Goal: Task Accomplishment & Management: Complete application form

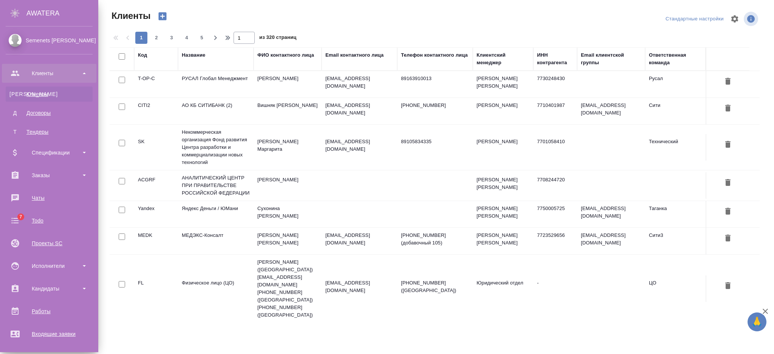
select select "RU"
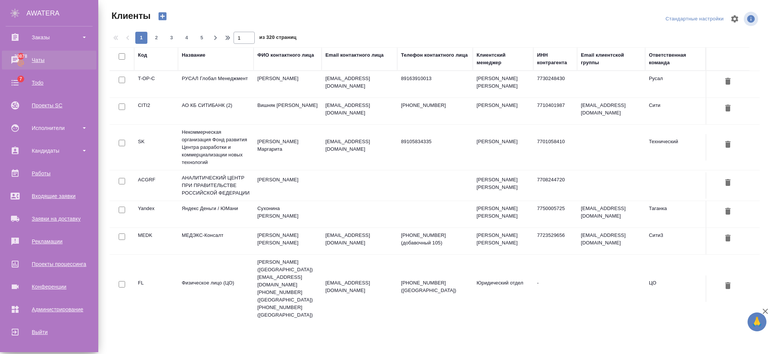
click at [40, 65] on div "Чаты" at bounding box center [49, 59] width 87 height 11
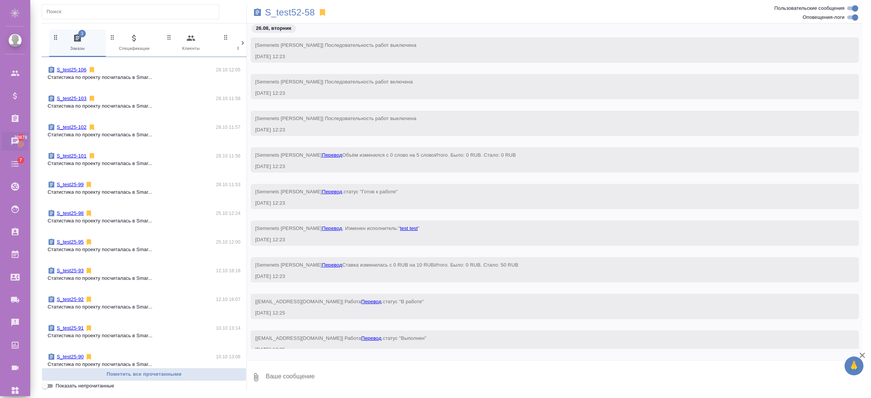
scroll to position [1171, 0]
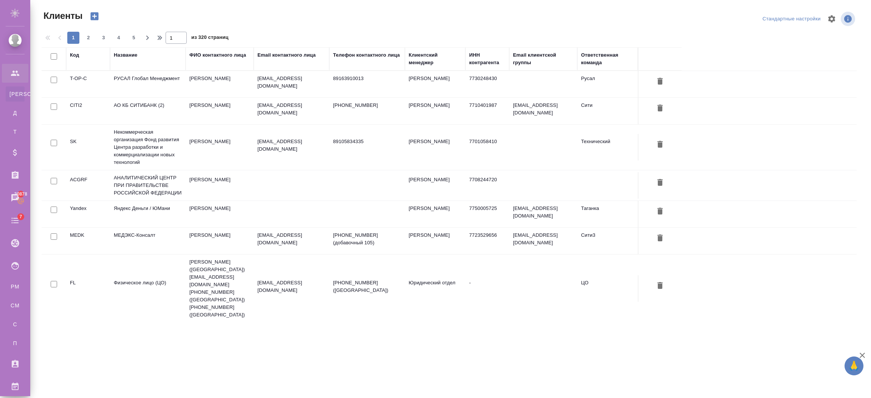
select select "RU"
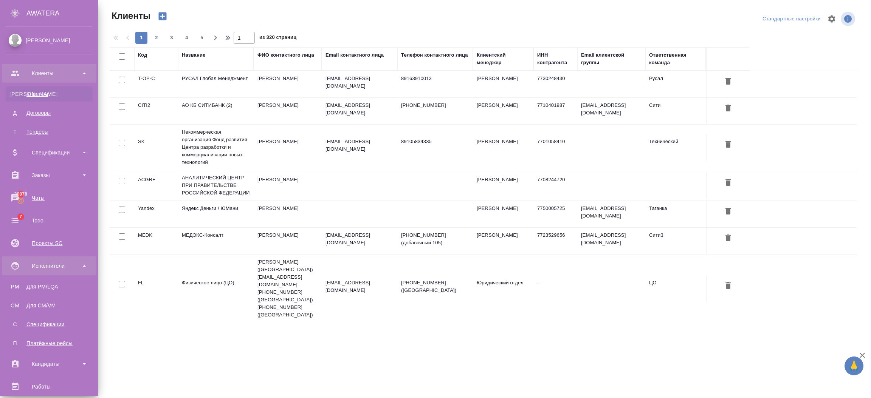
click at [32, 262] on div "Исполнители" at bounding box center [49, 265] width 87 height 11
click at [29, 302] on div "Для CM/VM" at bounding box center [48, 306] width 79 height 8
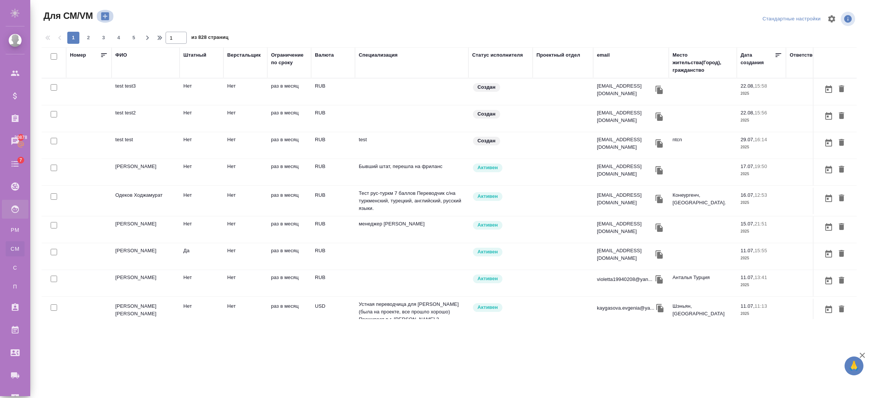
click at [105, 15] on icon "button" at bounding box center [105, 16] width 11 height 11
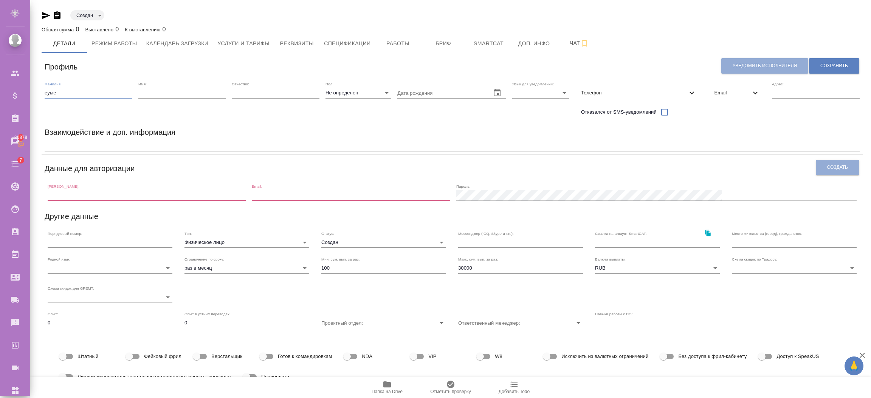
drag, startPoint x: 0, startPoint y: 0, endPoint x: 0, endPoint y: 85, distance: 84.6
click at [0, 85] on div ".cls-1 fill:#fff; AWATERA Semenets Irina Клиенты Спецификации Заказы 30878 Чаты…" at bounding box center [435, 199] width 871 height 398
click at [73, 94] on input "test" at bounding box center [89, 93] width 88 height 11
click at [67, 90] on input "test7" at bounding box center [89, 93] width 88 height 11
type input "test7"
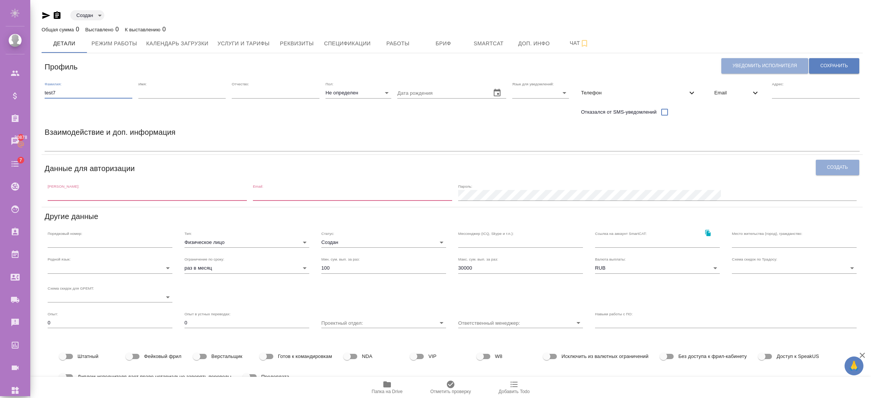
click at [154, 94] on input "text" at bounding box center [182, 93] width 88 height 11
type input "test"
drag, startPoint x: 90, startPoint y: 94, endPoint x: 0, endPoint y: 94, distance: 89.6
click at [0, 94] on div ".cls-1 fill:#fff; AWATERA Semenets Irina Клиенты Спецификации Заказы 30878 Чаты…" at bounding box center [435, 199] width 871 height 398
click at [347, 92] on body "🙏 .cls-1 fill:#fff; AWATERA Semenets Irina Клиенты Спецификации Заказы 30878 Ча…" at bounding box center [435, 229] width 871 height 459
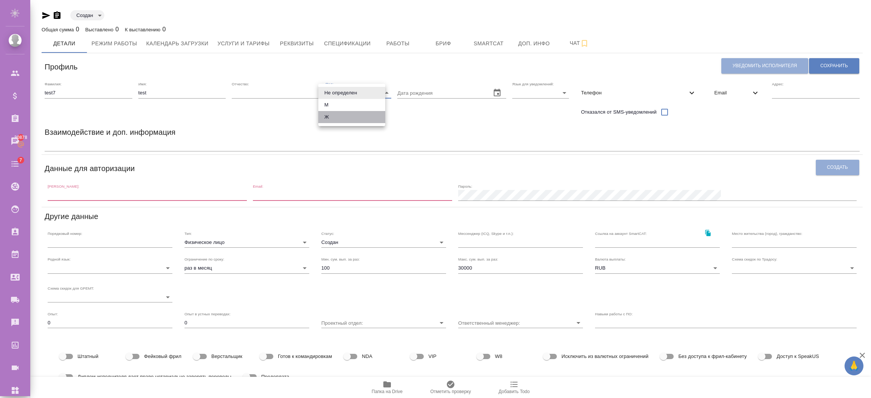
click at [334, 115] on li "Ж" at bounding box center [351, 117] width 67 height 12
type input "female"
click at [740, 93] on span "Email" at bounding box center [731, 93] width 38 height 8
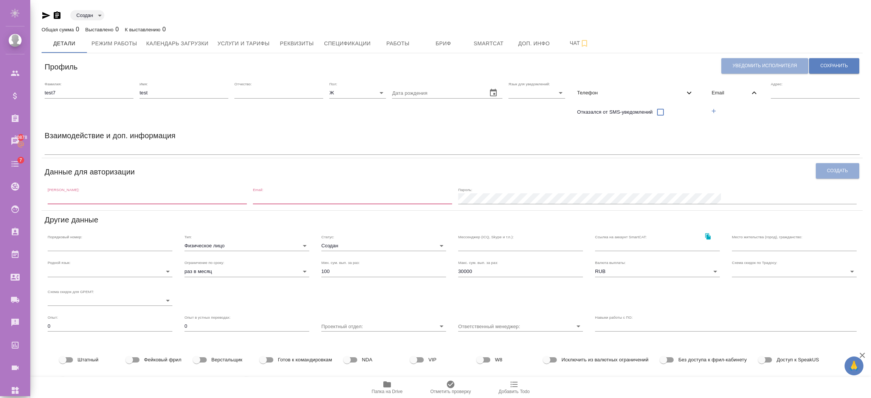
click at [710, 113] on icon "button" at bounding box center [713, 111] width 7 height 7
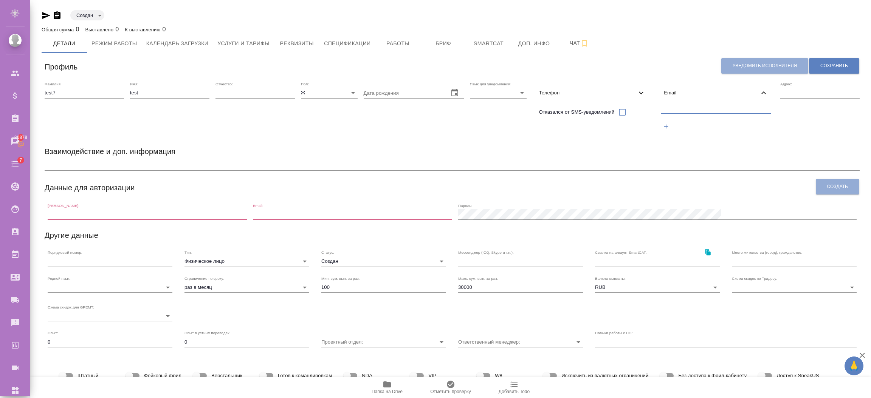
click at [704, 108] on input "text" at bounding box center [716, 108] width 110 height 9
paste input "test7"
click at [684, 108] on input "test7" at bounding box center [716, 108] width 110 height 9
drag, startPoint x: 704, startPoint y: 106, endPoint x: 576, endPoint y: 102, distance: 128.9
click at [576, 102] on div "Фамилия: test7 Имя: test Отчество: Пол: Ж female Дата рождения Язык для уведомл…" at bounding box center [452, 110] width 821 height 63
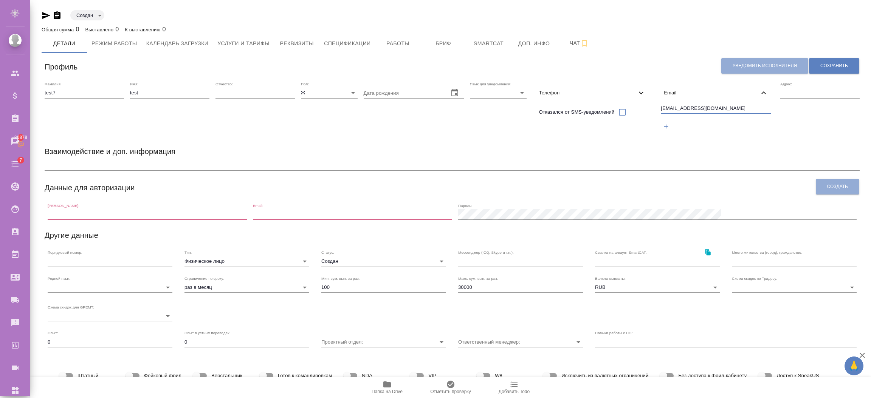
type input "[EMAIL_ADDRESS][DOMAIN_NAME]"
click at [457, 165] on textarea at bounding box center [452, 165] width 815 height 6
click at [156, 195] on div "Данные для авторизации" at bounding box center [430, 186] width 771 height 19
click at [130, 207] on div "[PERSON_NAME]:" at bounding box center [147, 211] width 199 height 17
click at [130, 209] on input "text" at bounding box center [147, 214] width 199 height 11
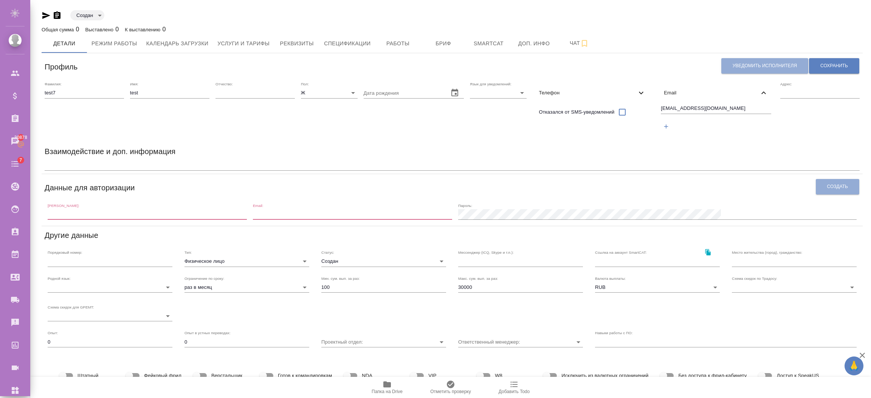
paste input "[EMAIL_ADDRESS][DOMAIN_NAME]"
type input "[EMAIL_ADDRESS][DOMAIN_NAME]"
drag, startPoint x: 314, startPoint y: 217, endPoint x: 321, endPoint y: 214, distance: 7.8
click at [321, 214] on div "Логин: test7@awatera.com Email: Пароль:" at bounding box center [452, 211] width 815 height 23
click at [321, 214] on input "email" at bounding box center [352, 214] width 199 height 11
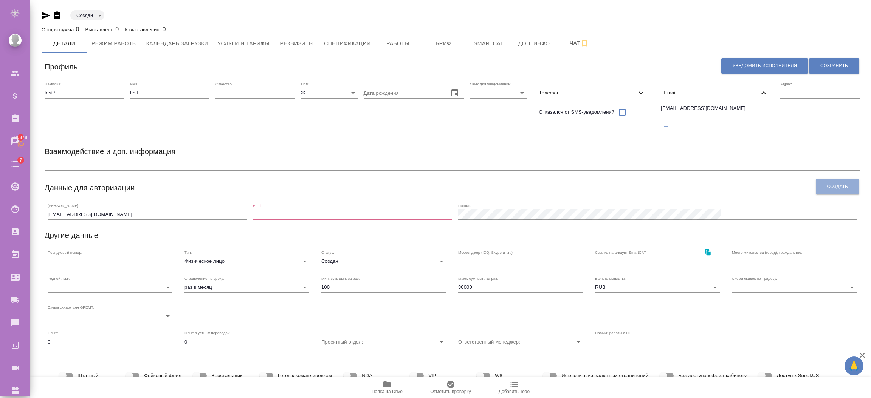
paste input "[EMAIL_ADDRESS][DOMAIN_NAME]"
type input "[EMAIL_ADDRESS][DOMAIN_NAME]"
click at [639, 152] on div "Взаимодействие и доп. информация" at bounding box center [452, 152] width 815 height 15
click at [815, 180] on button "Создать" at bounding box center [836, 186] width 43 height 15
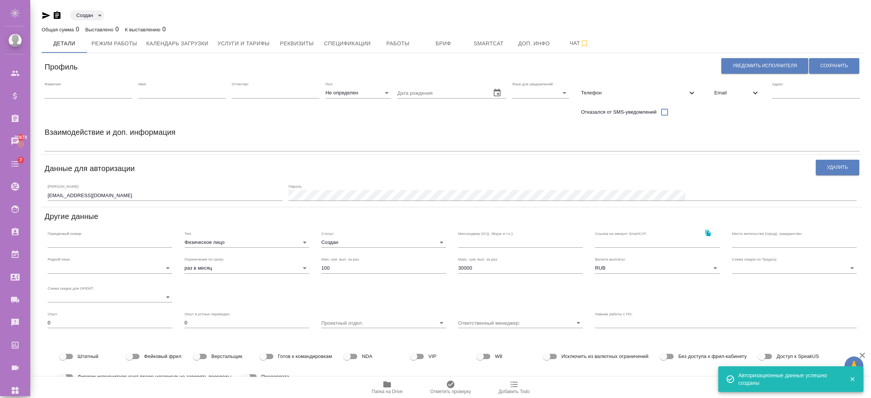
scroll to position [57, 0]
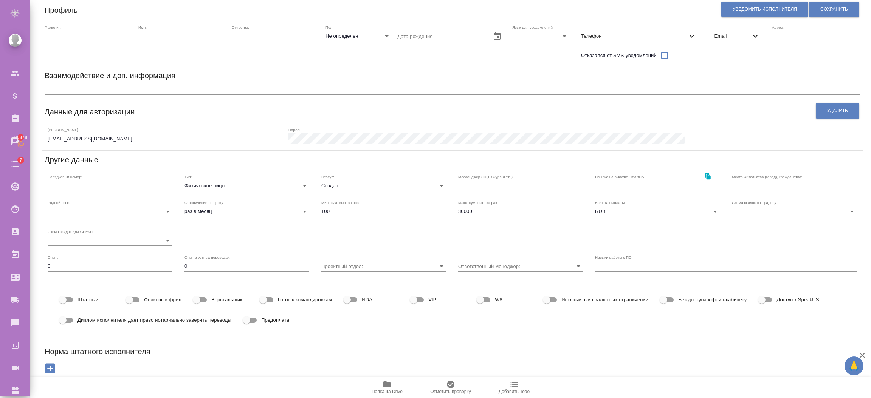
click at [771, 303] on input "Доступ к SpeakUS" at bounding box center [761, 300] width 43 height 14
checkbox input "true"
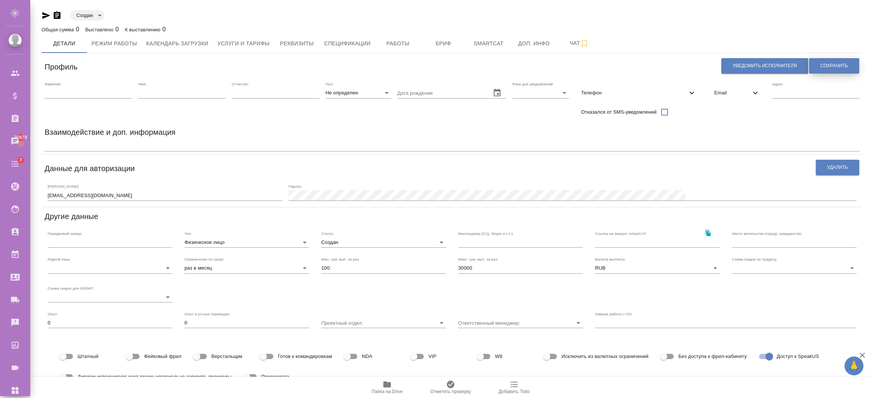
click at [820, 68] on span "Сохранить" at bounding box center [834, 66] width 28 height 6
click at [148, 91] on div "Фамилия: Имя: Отчество: Пол: Не определен none Дата рождения Язык для уведомлен…" at bounding box center [452, 101] width 821 height 45
click at [102, 99] on div "Фамилия:" at bounding box center [89, 101] width 88 height 39
click at [98, 93] on input "text" at bounding box center [89, 93] width 88 height 11
drag, startPoint x: 63, startPoint y: 90, endPoint x: 5, endPoint y: 85, distance: 57.6
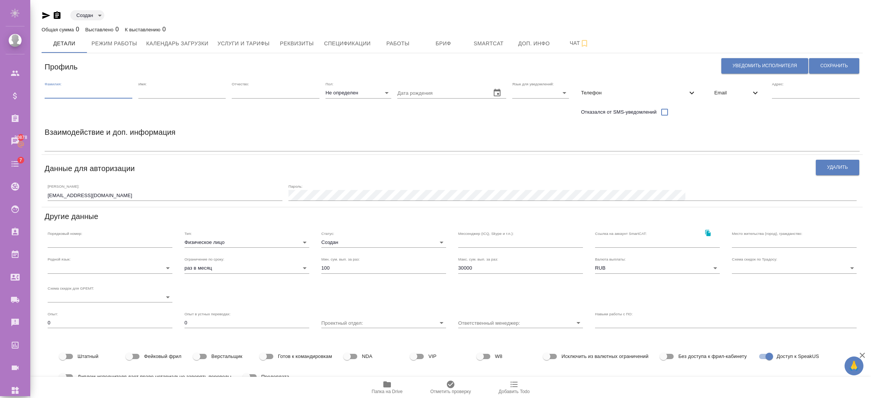
click at [6, 85] on div ".cls-1 fill:#fff; AWATERA Semenets Irina Клиенты Спецификации Заказы 30878 Чаты…" at bounding box center [435, 199] width 871 height 398
type input "test"
click at [162, 94] on input "text" at bounding box center [182, 93] width 88 height 11
type input "te"
click at [87, 94] on input "test" at bounding box center [89, 93] width 88 height 11
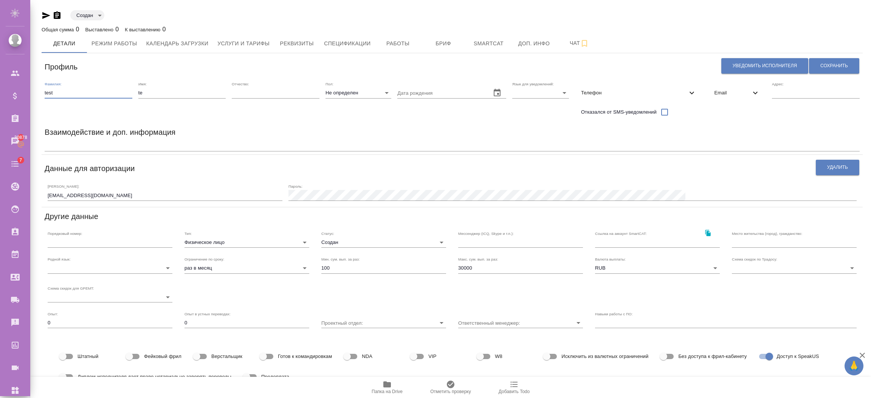
type input "test7"
click at [142, 94] on input "te" at bounding box center [182, 93] width 88 height 11
type input "test"
click at [717, 91] on span "Email" at bounding box center [732, 93] width 37 height 8
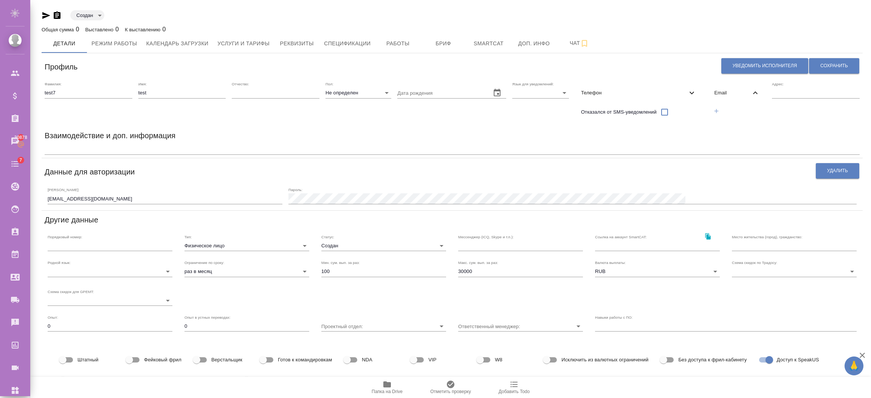
click at [713, 112] on icon "button" at bounding box center [716, 111] width 7 height 7
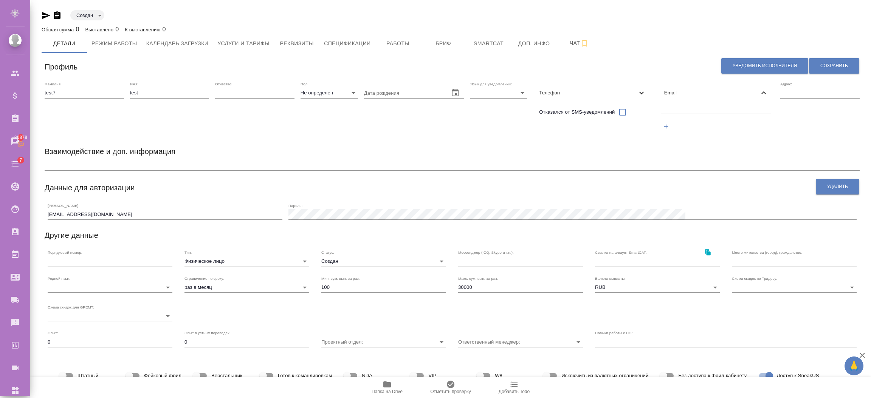
click at [701, 107] on input "text" at bounding box center [716, 108] width 110 height 9
paste input "[EMAIL_ADDRESS][DOMAIN_NAME]"
type input "[EMAIL_ADDRESS][DOMAIN_NAME]"
click at [820, 67] on span "Сохранить" at bounding box center [834, 66] width 28 height 6
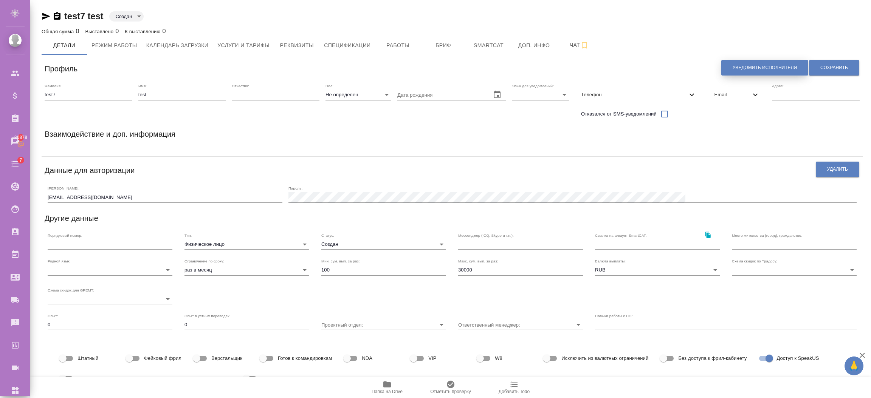
click at [750, 61] on button "Уведомить исполнителя" at bounding box center [764, 67] width 87 height 15
type textarea "Добрый день, test! Ознакомиться с подробной информацией по выполненным работам …"
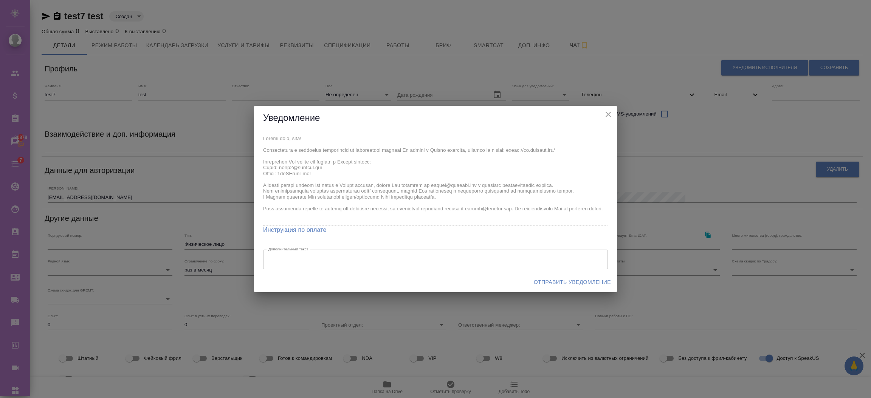
click at [544, 278] on span "Отправить уведомление" at bounding box center [572, 282] width 77 height 9
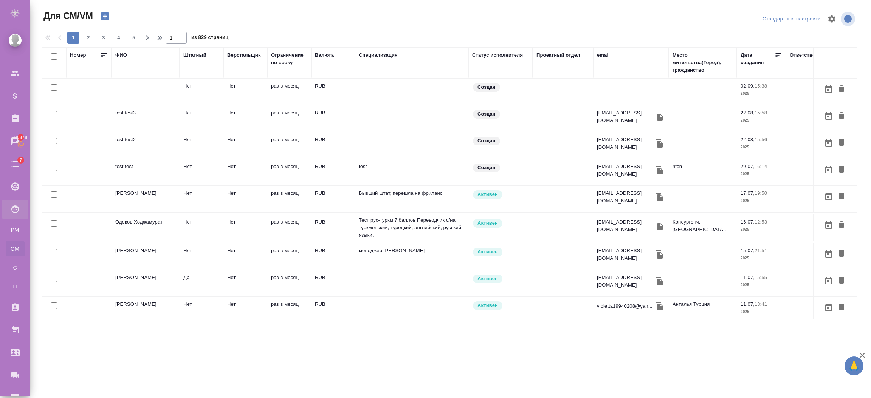
click at [157, 86] on td at bounding box center [145, 92] width 68 height 26
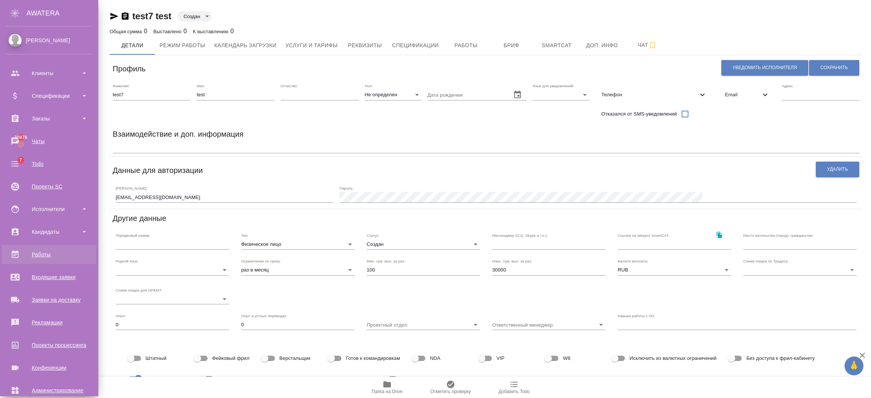
click at [44, 253] on div "Работы" at bounding box center [49, 254] width 87 height 11
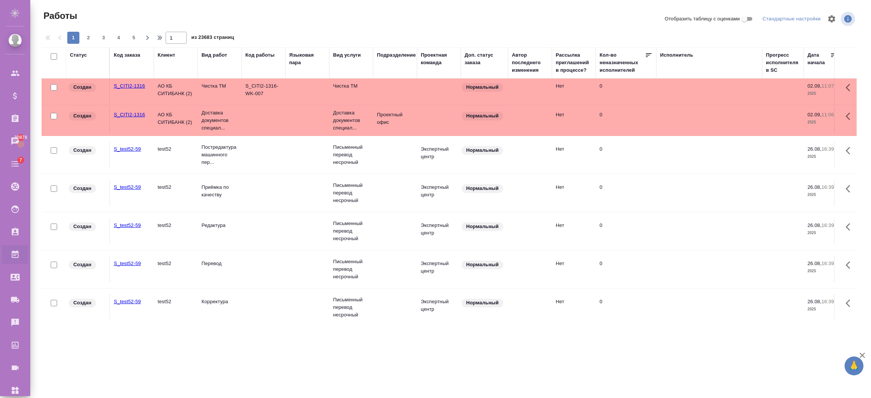
click at [363, 154] on p "Письменный перевод несрочный" at bounding box center [351, 155] width 36 height 23
click at [859, 91] on button "button" at bounding box center [850, 88] width 18 height 18
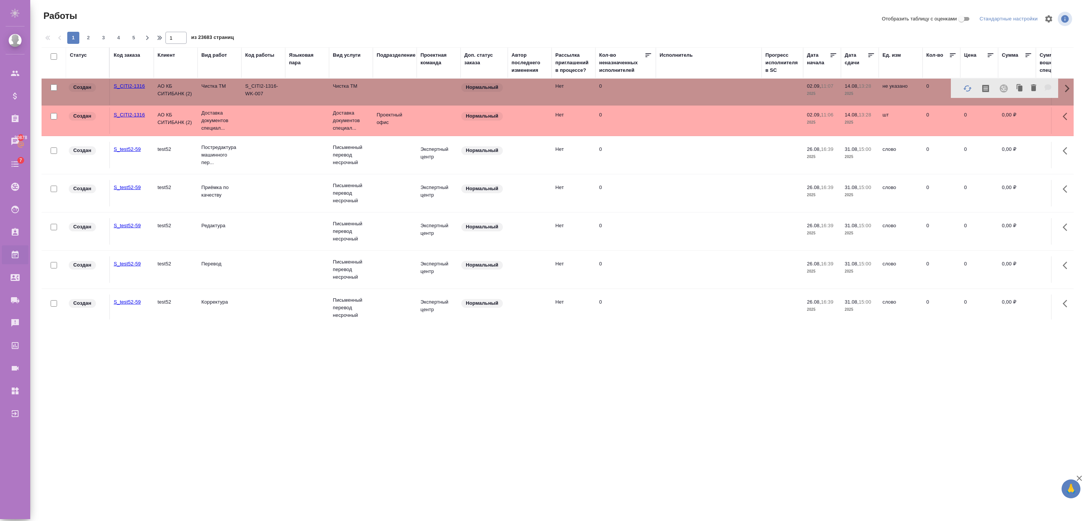
click at [870, 88] on icon "button" at bounding box center [968, 88] width 8 height 6
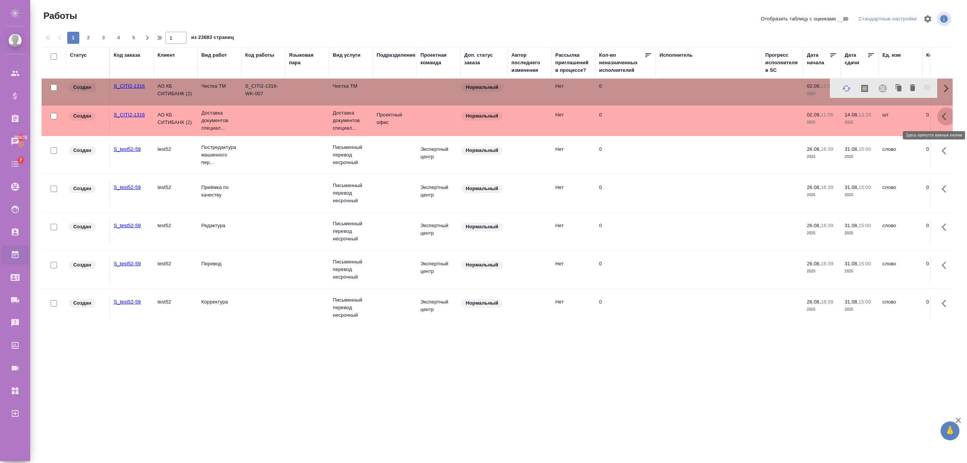
click at [870, 117] on icon "button" at bounding box center [946, 116] width 9 height 9
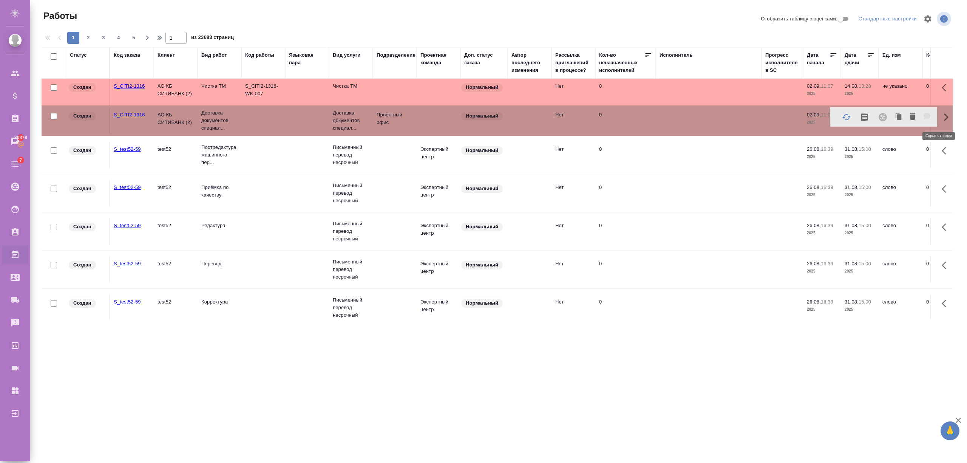
click at [842, 115] on icon "button" at bounding box center [846, 117] width 9 height 9
click at [297, 89] on td at bounding box center [307, 92] width 44 height 26
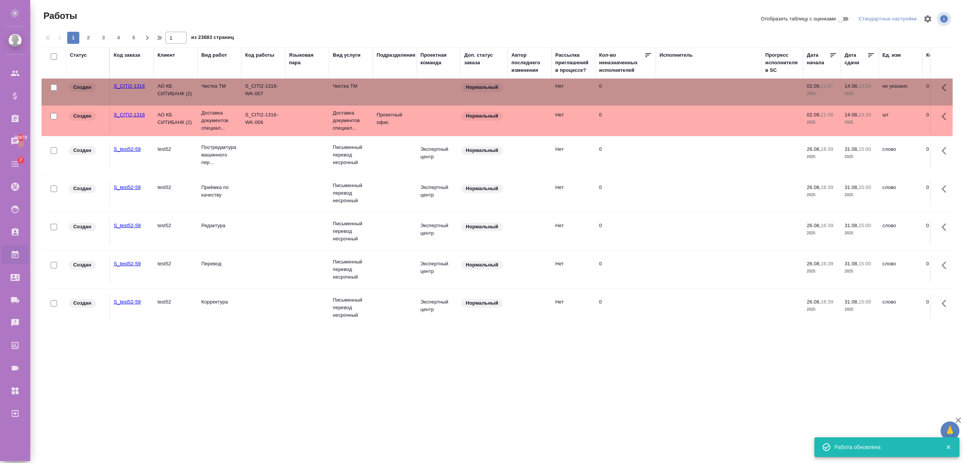
click at [252, 56] on div "Код работы" at bounding box center [259, 55] width 29 height 8
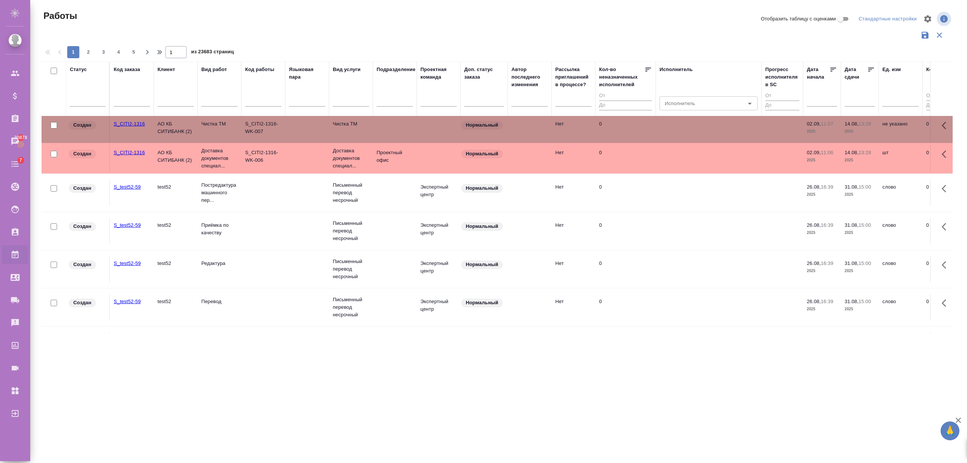
click at [263, 97] on input "text" at bounding box center [263, 101] width 36 height 9
paste input "S_CITI2-1316-WK-007"
type input "S_CITI2-1316-WK-007"
